Goal: Task Accomplishment & Management: Manage account settings

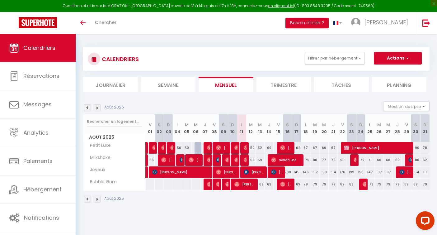
click at [99, 198] on img at bounding box center [97, 199] width 7 height 7
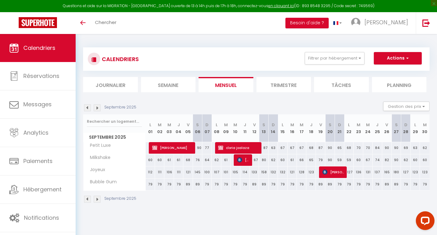
click at [88, 198] on img at bounding box center [87, 199] width 7 height 7
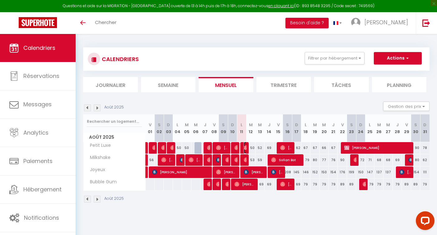
click at [245, 148] on img at bounding box center [246, 147] width 5 height 5
select select "OK"
select select "0"
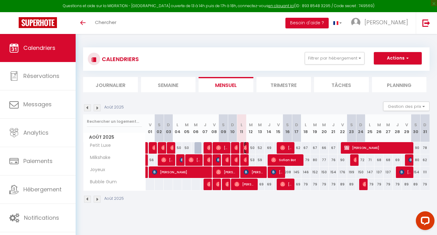
select select "1"
select select
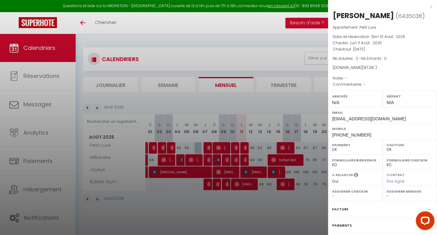
click at [244, 158] on div at bounding box center [218, 117] width 437 height 235
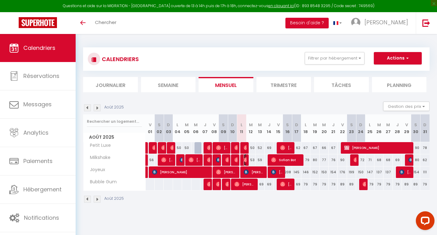
click at [244, 158] on img at bounding box center [246, 159] width 5 height 5
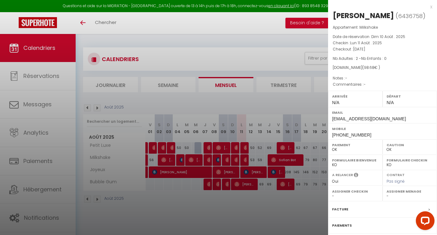
click at [248, 210] on div at bounding box center [218, 117] width 437 height 235
